Goal: Navigation & Orientation: Find specific page/section

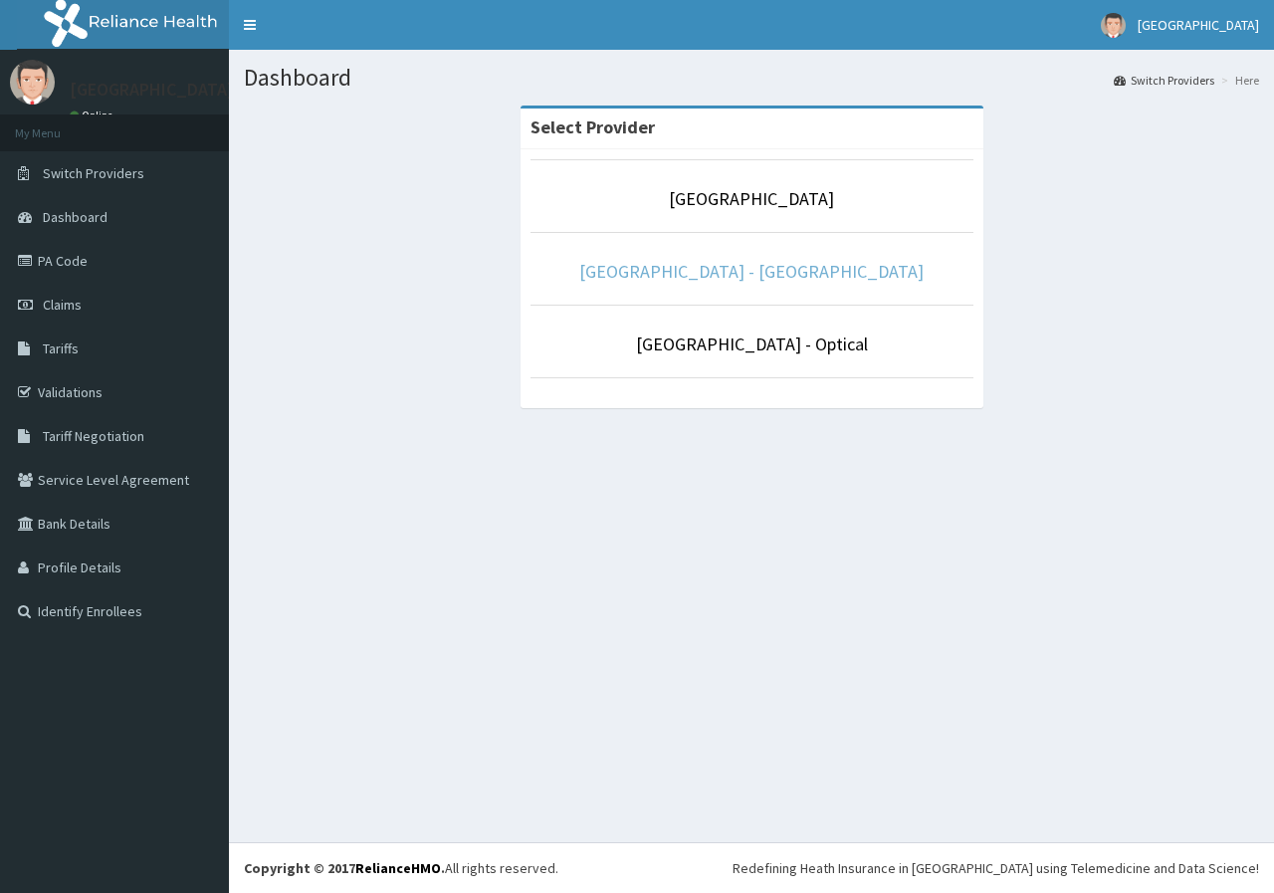
click at [824, 274] on link "[GEOGRAPHIC_DATA] - [GEOGRAPHIC_DATA]" at bounding box center [751, 271] width 344 height 23
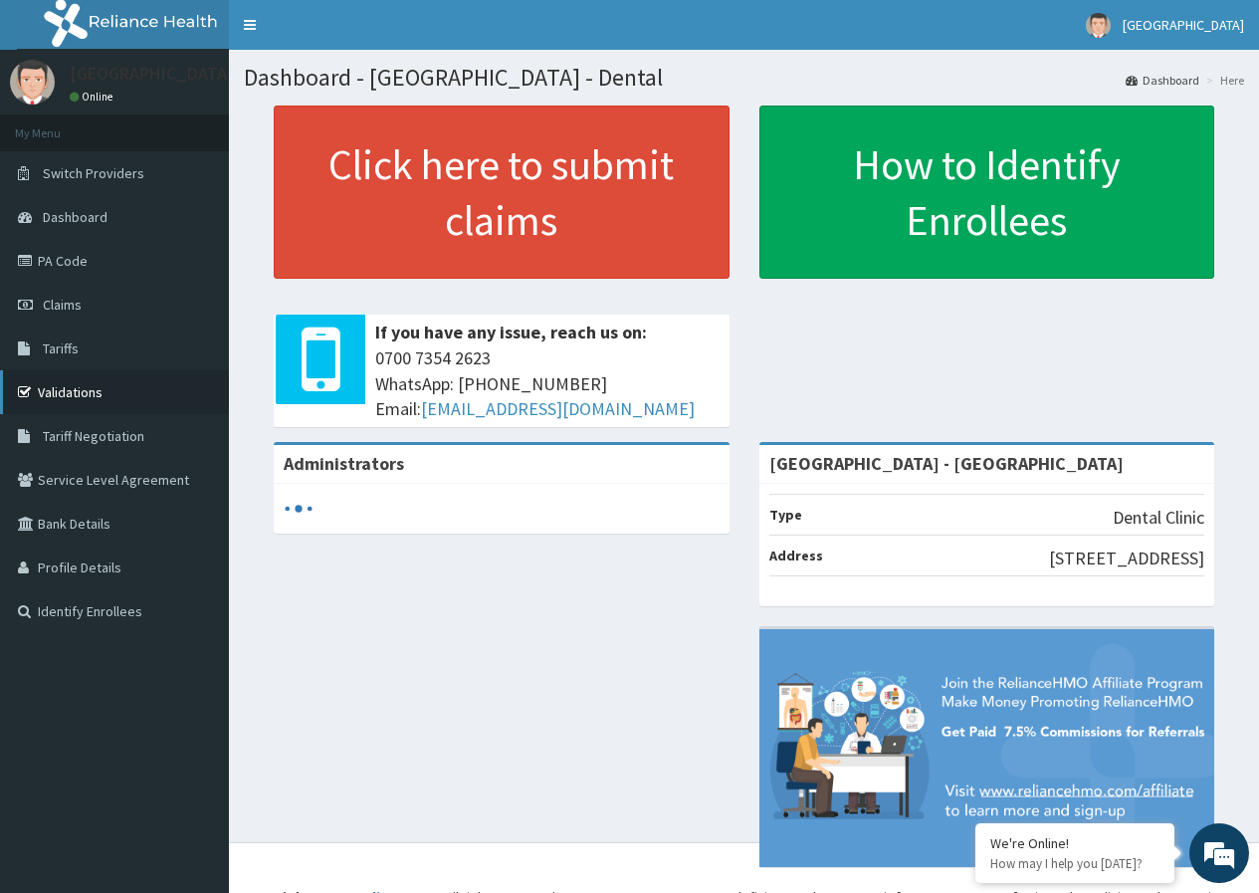
click at [79, 381] on link "Validations" at bounding box center [114, 392] width 229 height 44
